Goal: Navigation & Orientation: Find specific page/section

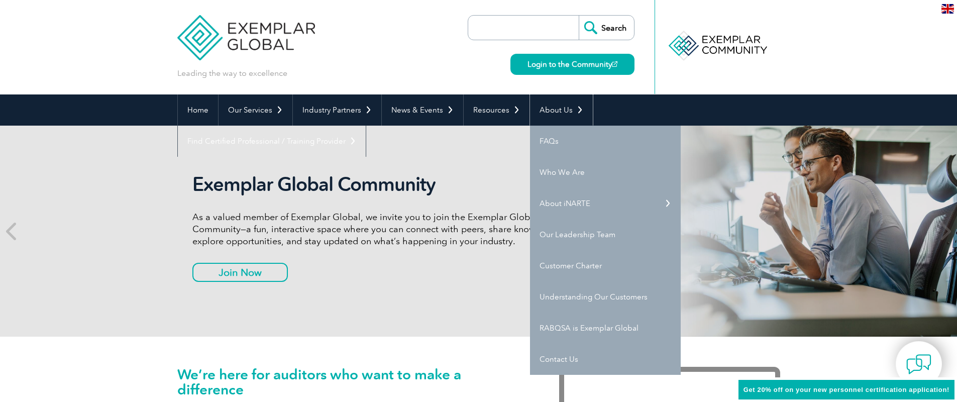
click at [556, 106] on link "About Us" at bounding box center [561, 109] width 63 height 31
click at [578, 110] on link "About Us" at bounding box center [561, 109] width 63 height 31
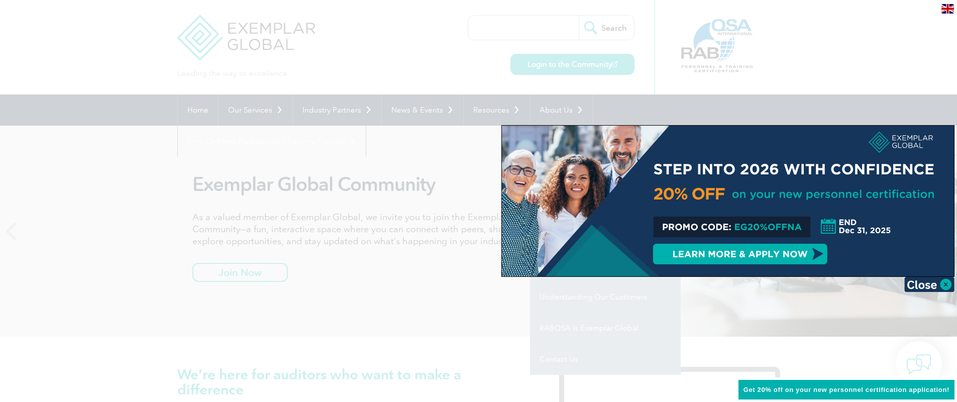
click at [944, 283] on img at bounding box center [929, 284] width 50 height 15
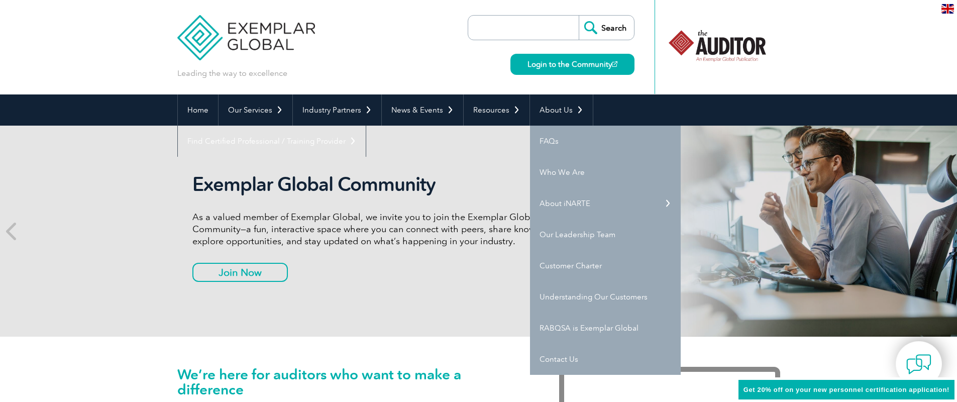
click at [565, 175] on link "Who We Are" at bounding box center [605, 172] width 151 height 31
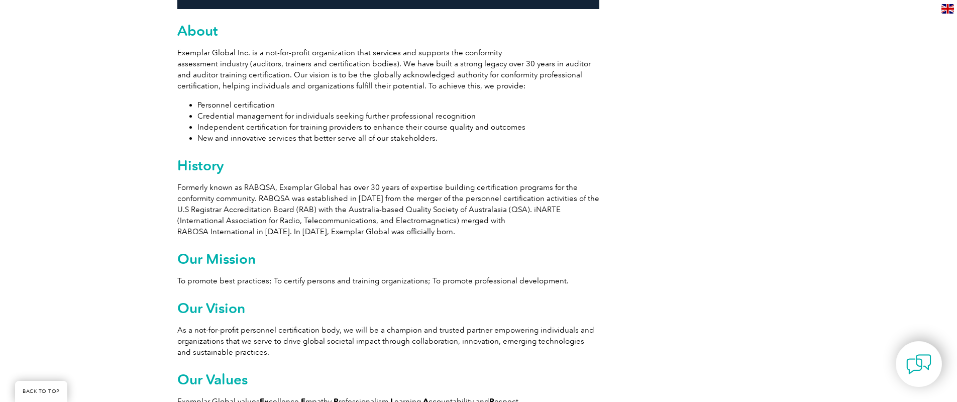
scroll to position [603, 0]
